Goal: Information Seeking & Learning: Learn about a topic

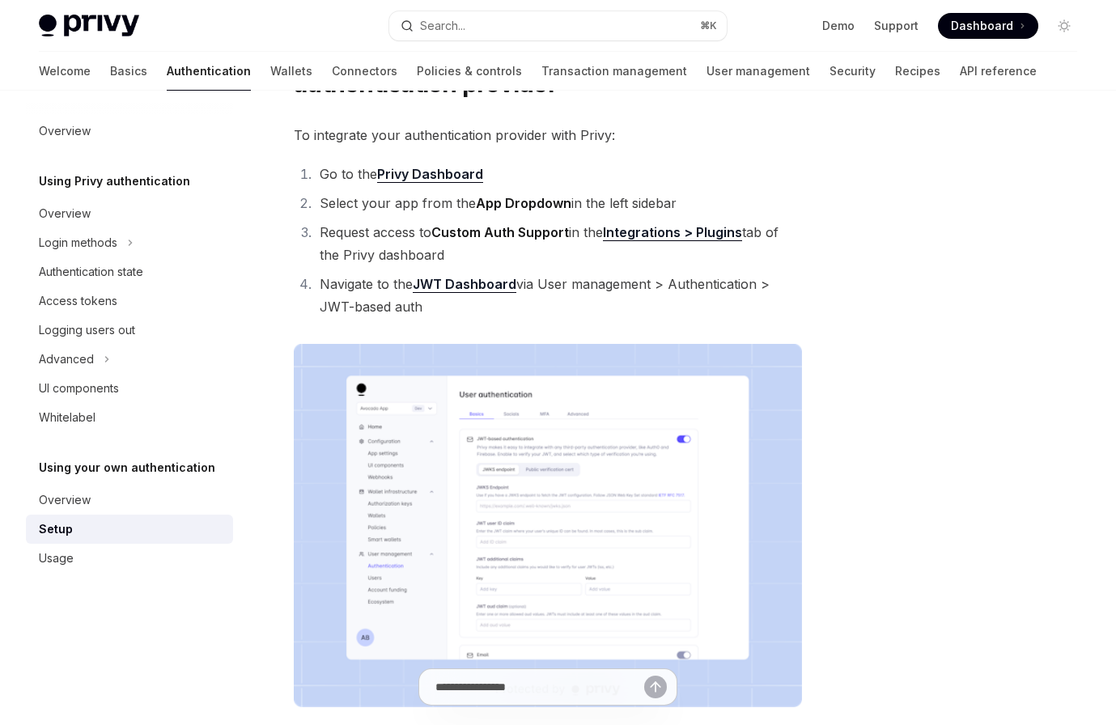
type textarea "*"
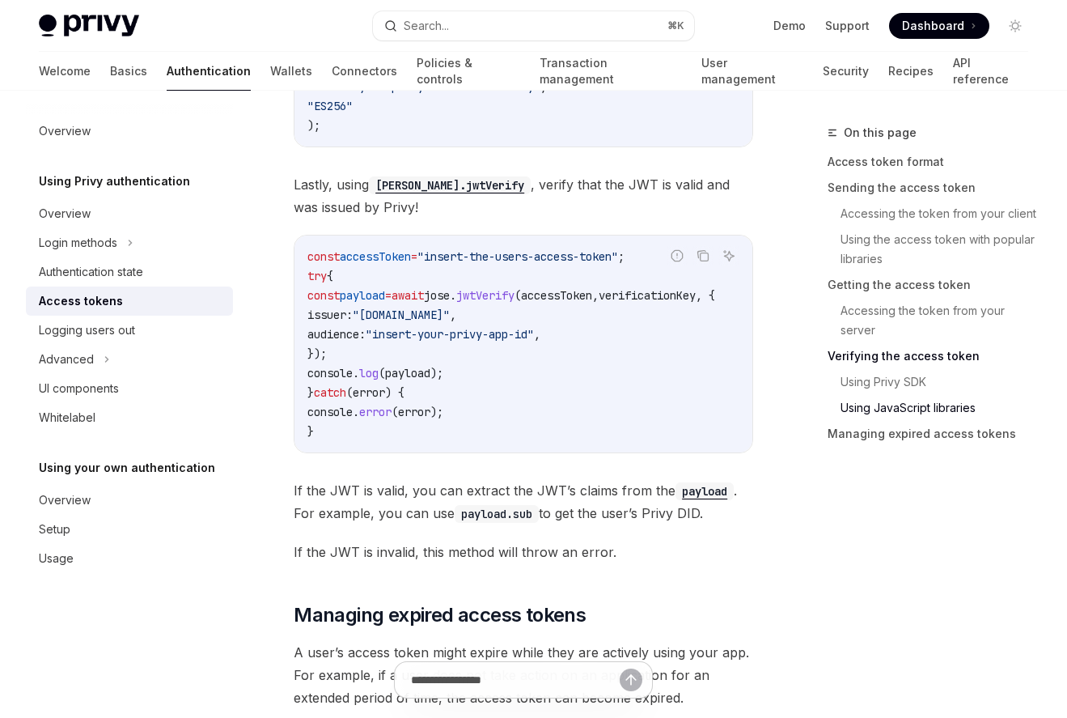
scroll to position [4260, 0]
click at [877, 314] on link "Accessing the token from your server" at bounding box center [935, 320] width 214 height 45
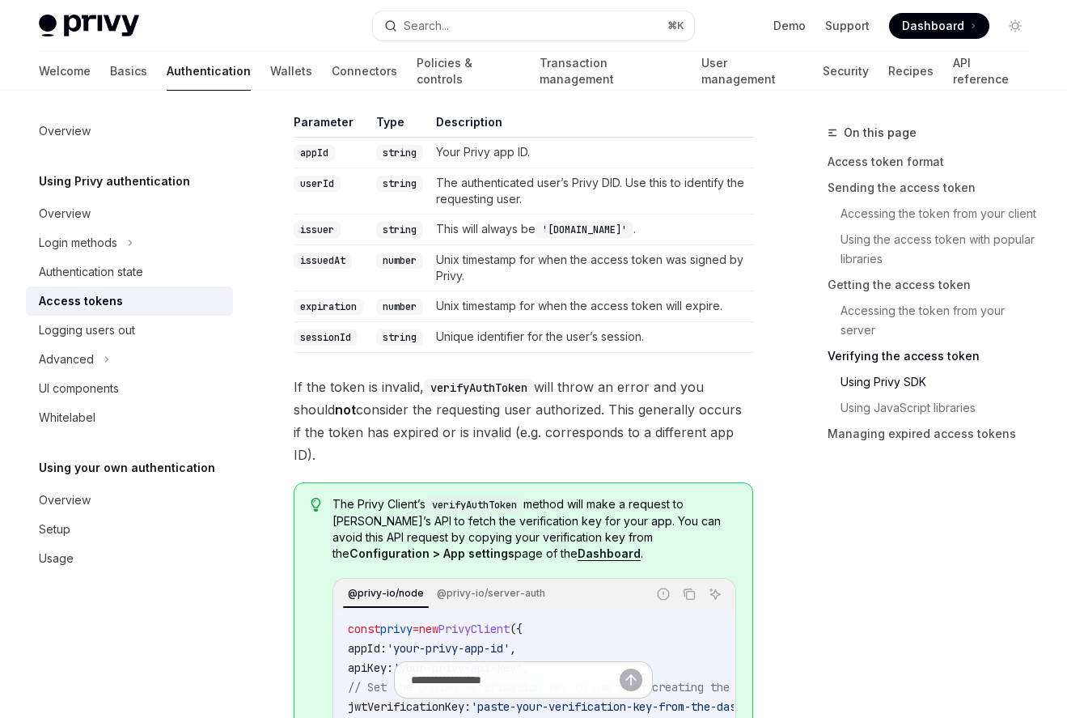
scroll to position [3017, 0]
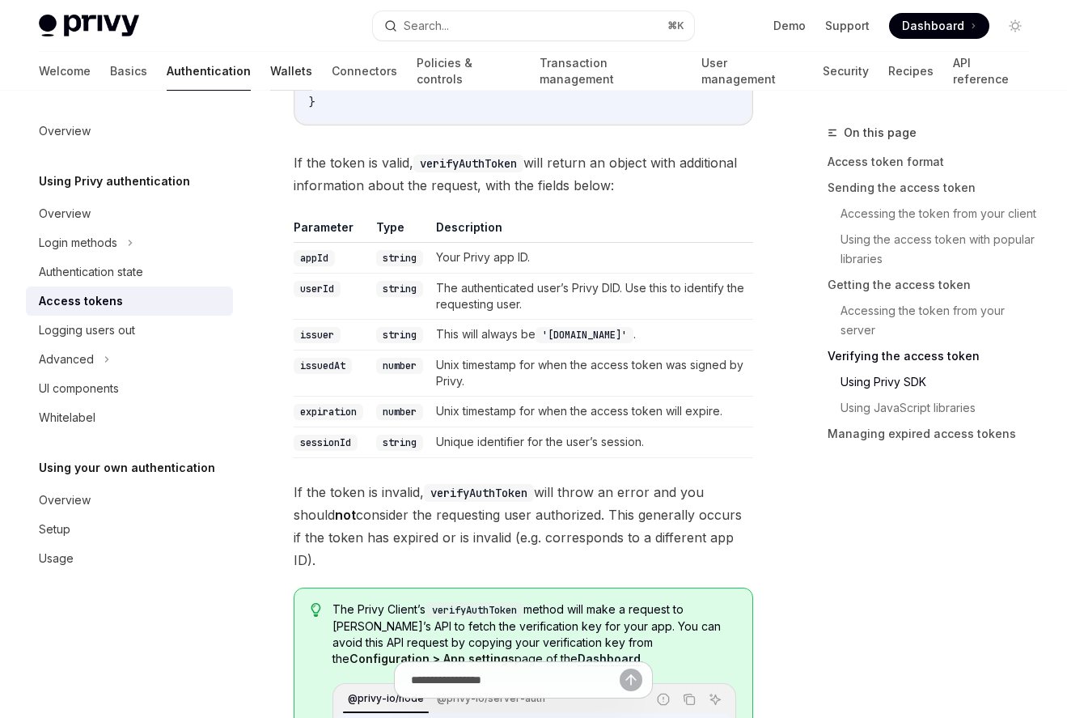
click at [270, 70] on link "Wallets" at bounding box center [291, 71] width 42 height 39
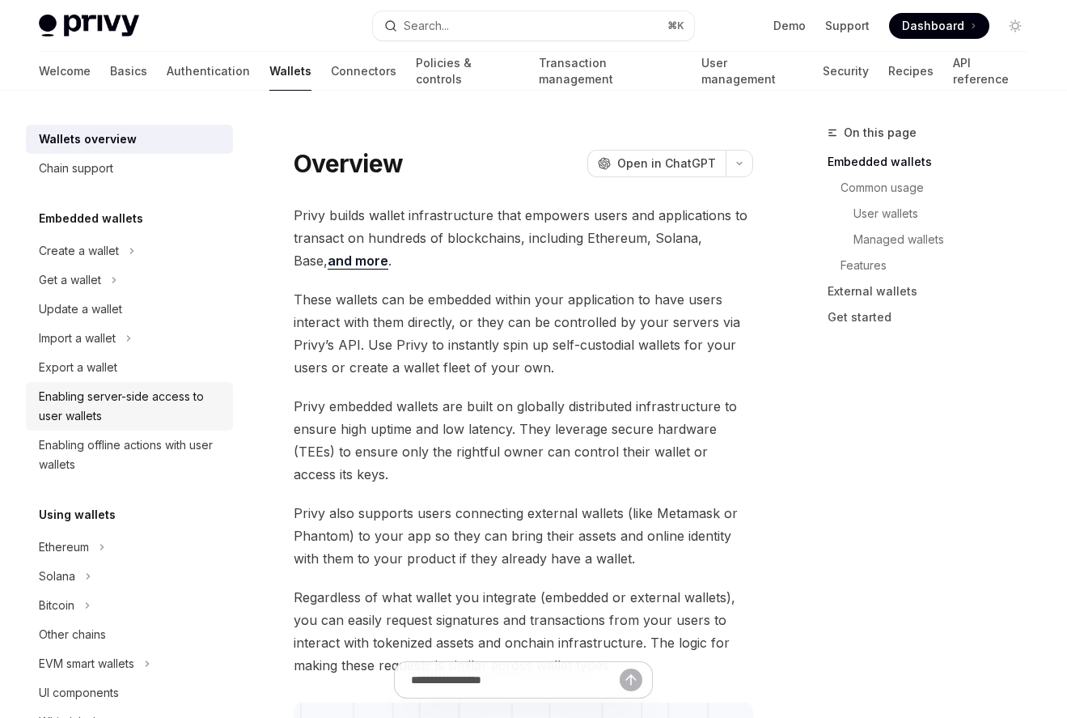
click at [106, 410] on div "Enabling server-side access to user wallets" at bounding box center [131, 406] width 184 height 39
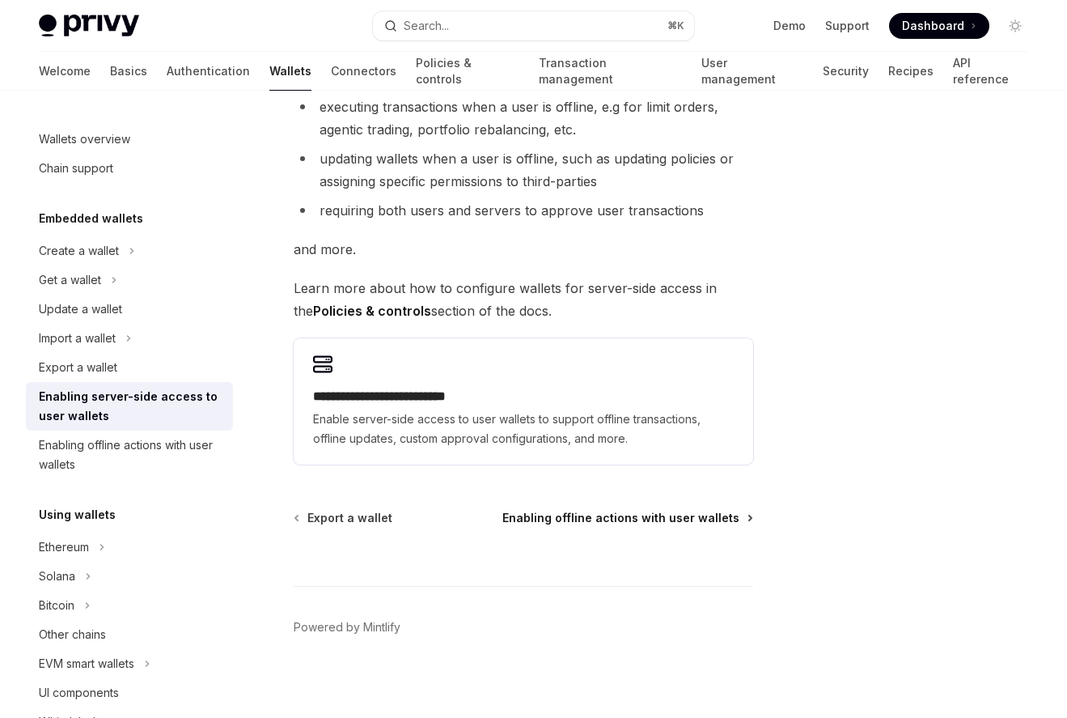
scroll to position [291, 0]
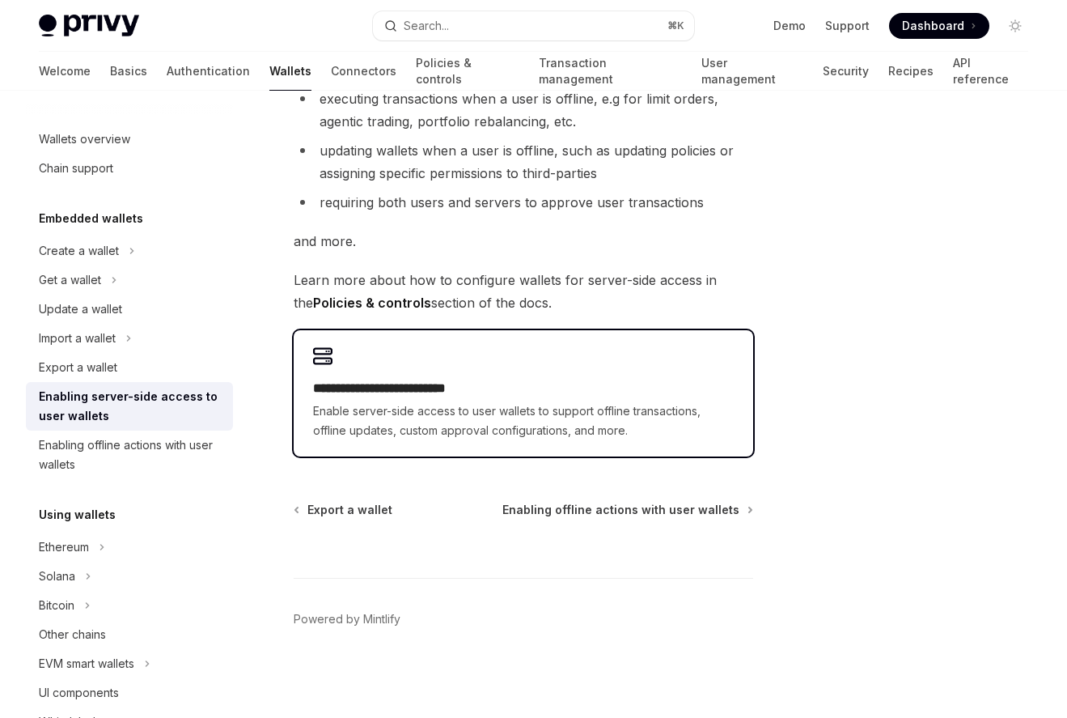
click at [602, 374] on div "**********" at bounding box center [524, 393] width 460 height 126
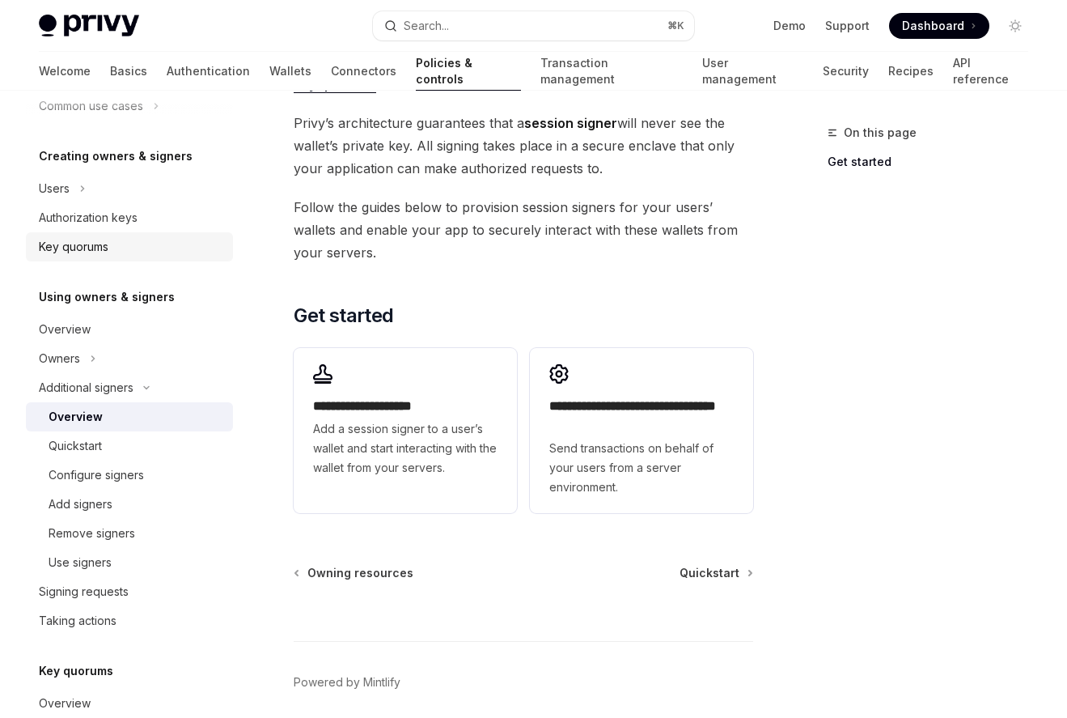
scroll to position [312, 0]
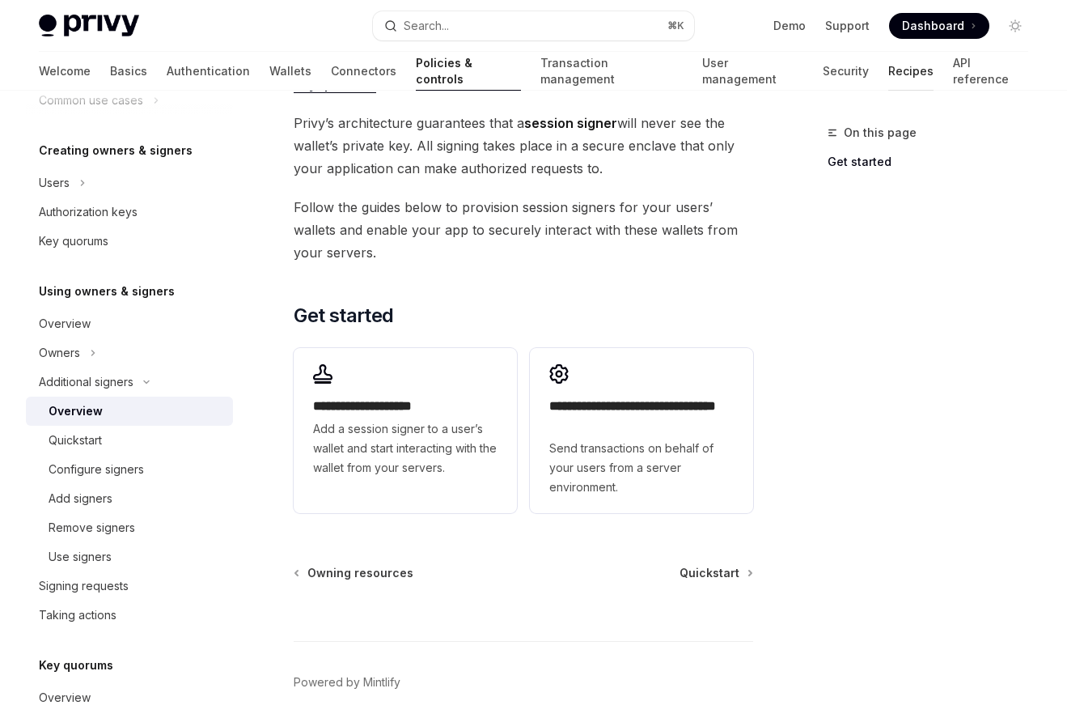
click at [888, 78] on link "Recipes" at bounding box center [910, 71] width 45 height 39
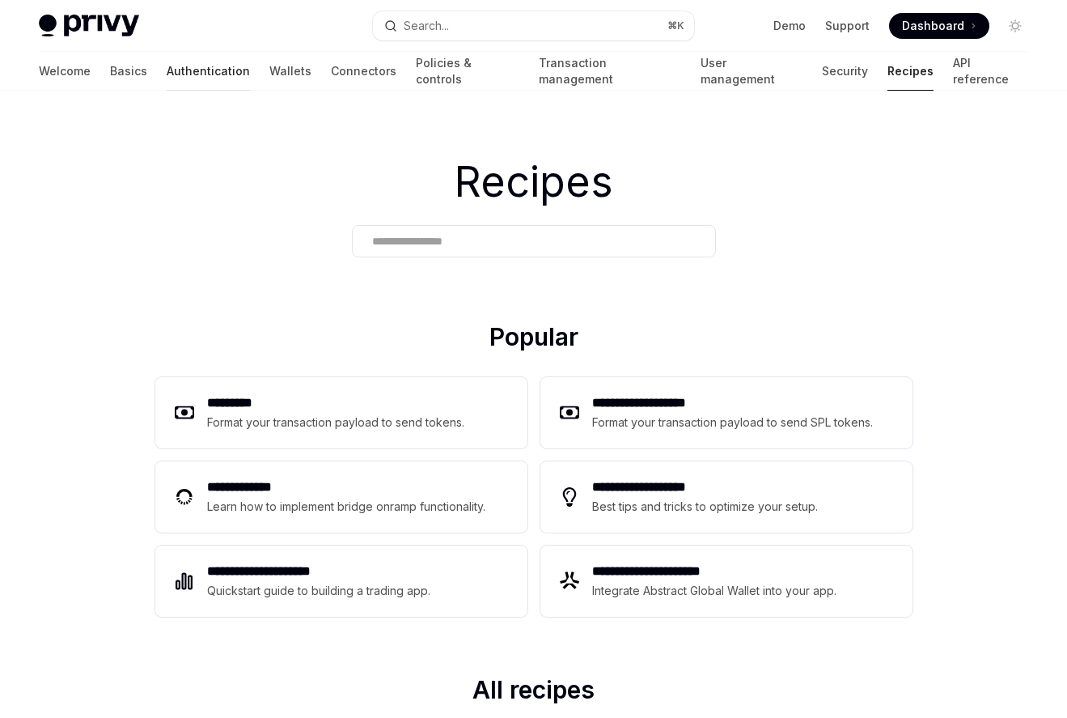
click at [167, 65] on link "Authentication" at bounding box center [208, 71] width 83 height 39
type textarea "*"
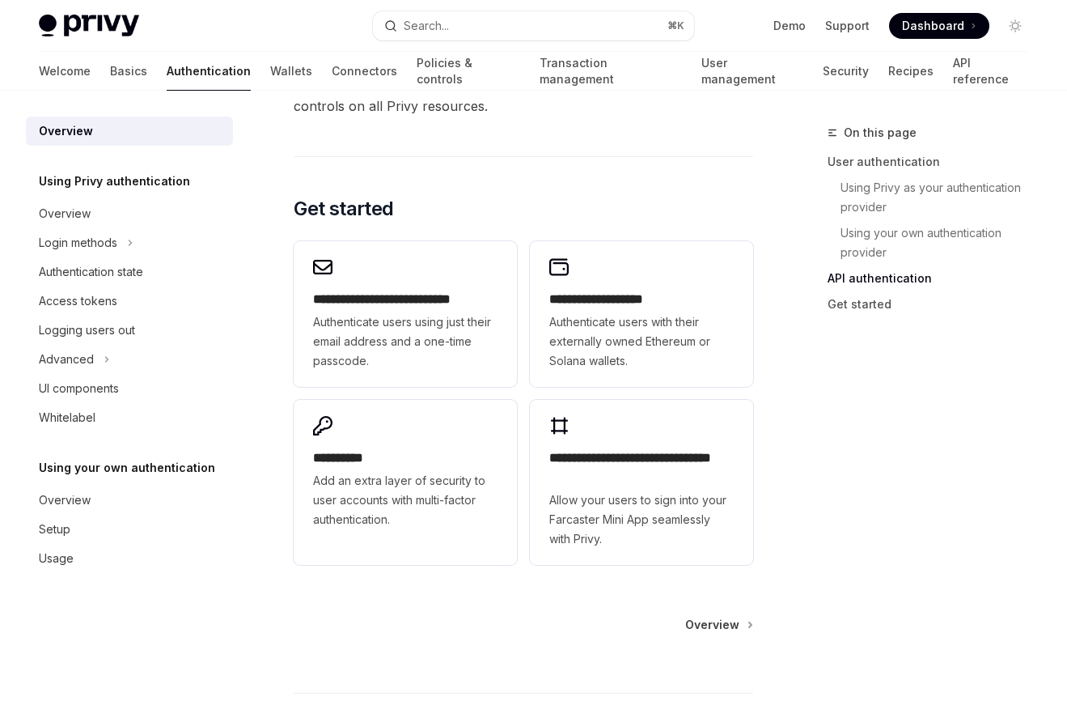
scroll to position [1414, 0]
